Goal: Information Seeking & Learning: Learn about a topic

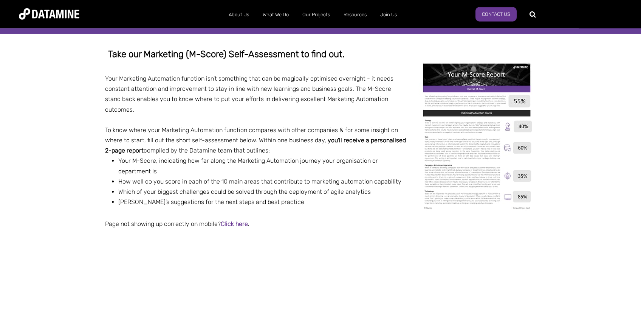
scroll to position [160, 0]
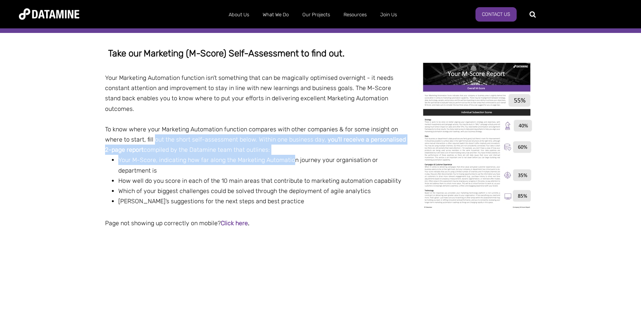
drag, startPoint x: 155, startPoint y: 132, endPoint x: 292, endPoint y: 147, distance: 137.8
click at [292, 147] on span "Take our Marketing (M-Score) Self-Assessment to find out. Your Marketing Automa…" at bounding box center [320, 137] width 431 height 208
drag, startPoint x: 292, startPoint y: 147, endPoint x: 276, endPoint y: 147, distance: 16.3
click at [292, 156] on span "Your M-Score, indicating how far along the Marketing Automation journey your or…" at bounding box center [248, 164] width 260 height 17
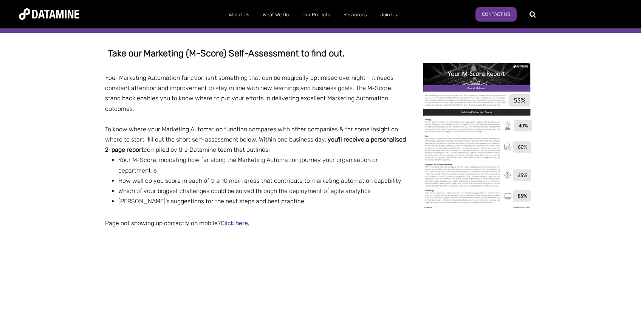
click at [177, 130] on span "To know where your Marketing Automation function compares with other companies …" at bounding box center [251, 134] width 293 height 17
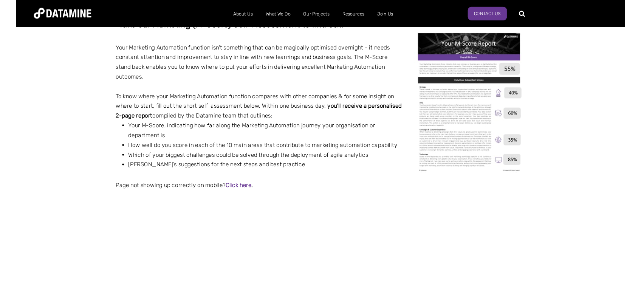
scroll to position [200, 0]
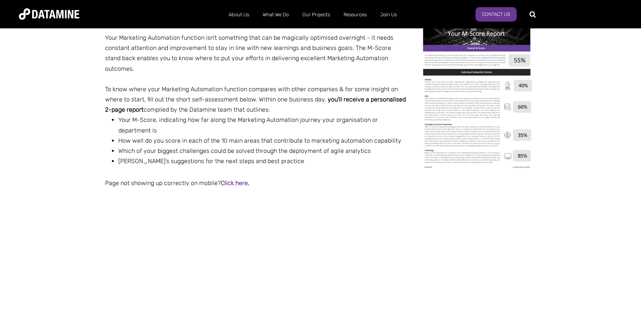
drag, startPoint x: 120, startPoint y: 146, endPoint x: 132, endPoint y: 143, distance: 12.4
click at [120, 146] on li "Which of your biggest challenges could be solved through the deployment of agil…" at bounding box center [327, 151] width 418 height 10
click at [176, 115] on li "Your M-Score, indicating how far along the Marketing Automation journey your or…" at bounding box center [327, 125] width 418 height 20
click at [204, 135] on li "How well do you score in each of the 10 main areas that contribute to marketing…" at bounding box center [327, 140] width 418 height 10
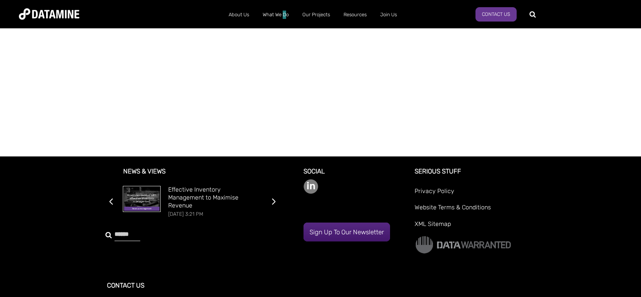
scroll to position [141, 0]
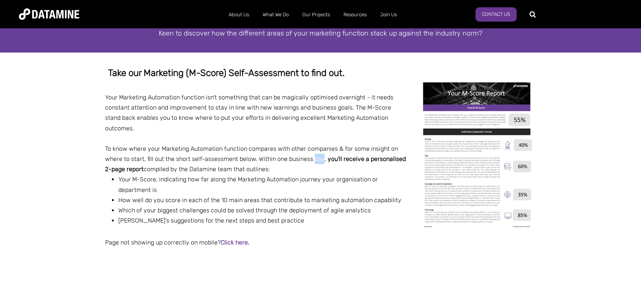
drag, startPoint x: 155, startPoint y: 154, endPoint x: 240, endPoint y: 150, distance: 85.6
click at [155, 154] on div "To know where your Marketing Automation function compares with other companies …" at bounding box center [320, 159] width 431 height 31
click at [331, 179] on li "Your M-Score, indicating how far along the Marketing Automation journey your or…" at bounding box center [327, 184] width 418 height 20
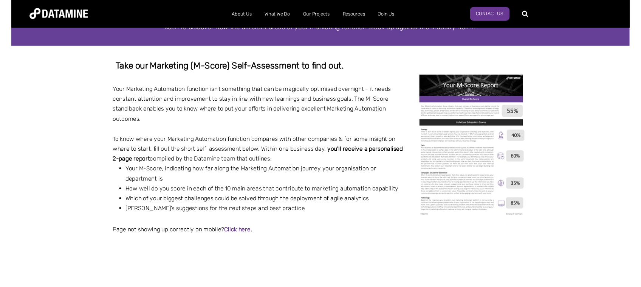
scroll to position [160, 0]
